Goal: Task Accomplishment & Management: Manage account settings

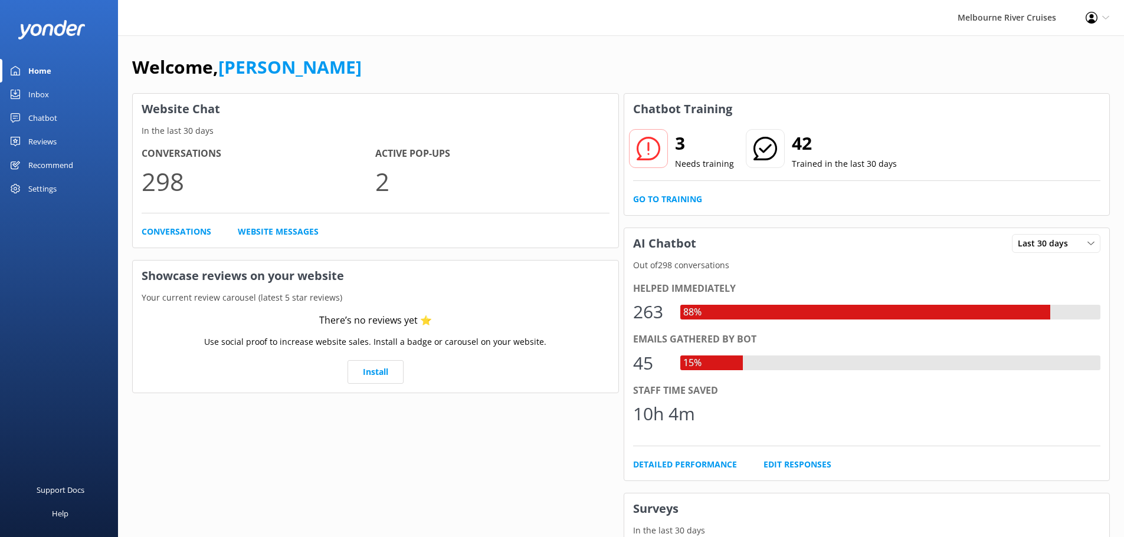
click at [44, 96] on div "Inbox" at bounding box center [38, 95] width 21 height 24
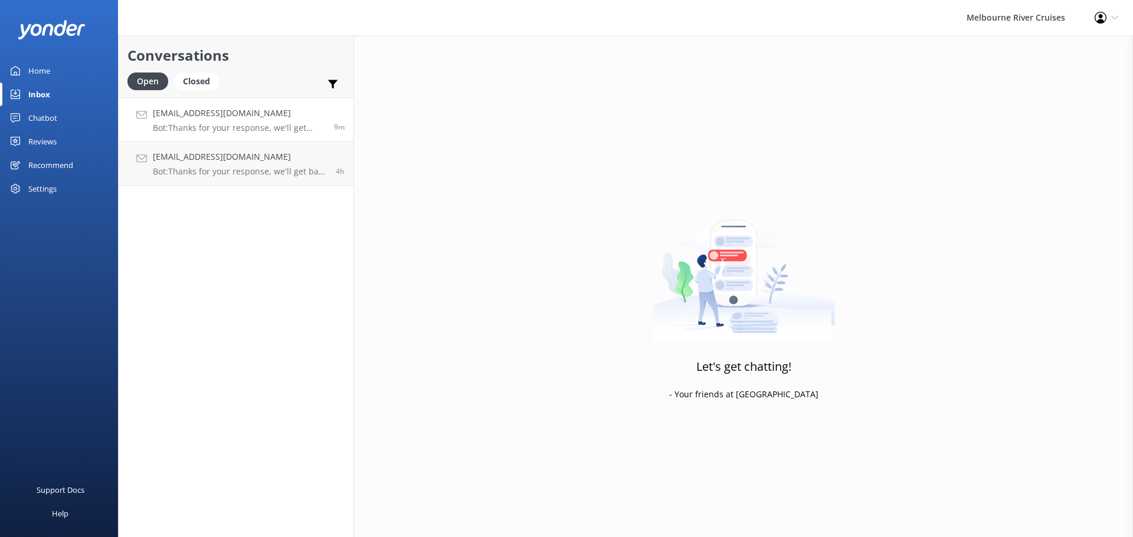
click at [186, 118] on h4 "[EMAIL_ADDRESS][DOMAIN_NAME]" at bounding box center [239, 113] width 172 height 13
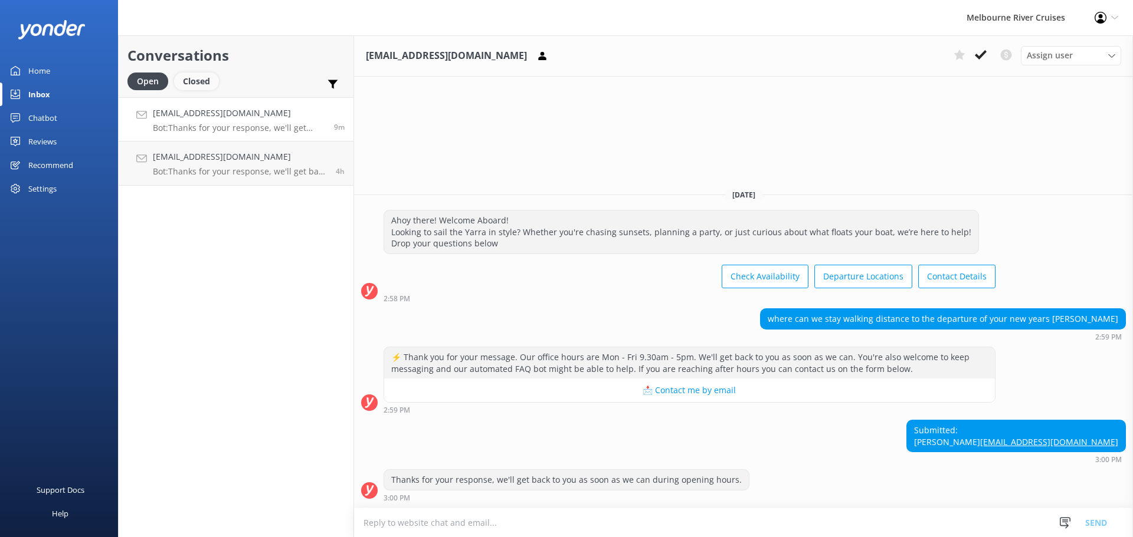
click at [195, 80] on div "Closed" at bounding box center [196, 82] width 45 height 18
